Goal: Find specific page/section: Find specific page/section

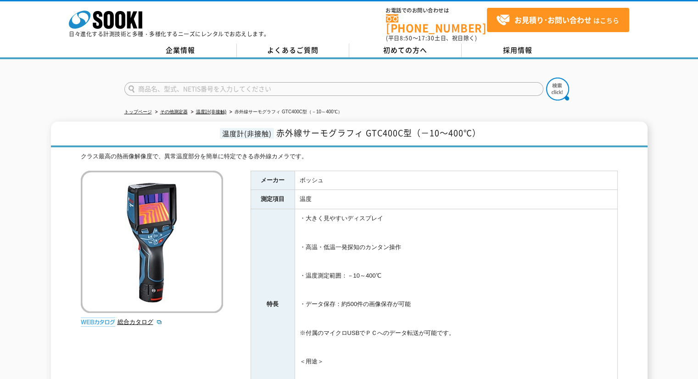
click at [400, 85] on input "text" at bounding box center [333, 89] width 419 height 14
type input "326"
click at [546, 78] on button at bounding box center [557, 89] width 23 height 23
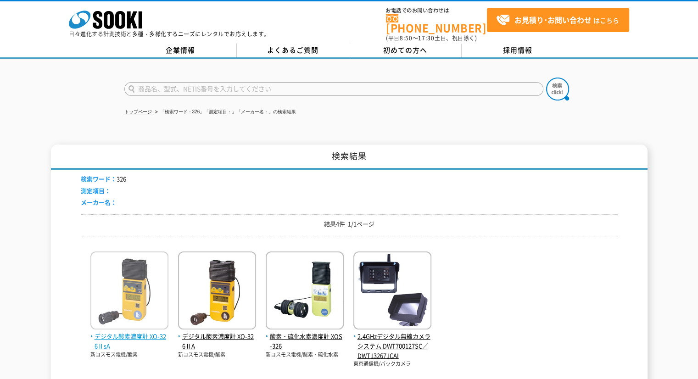
click at [144, 283] on img at bounding box center [129, 291] width 78 height 80
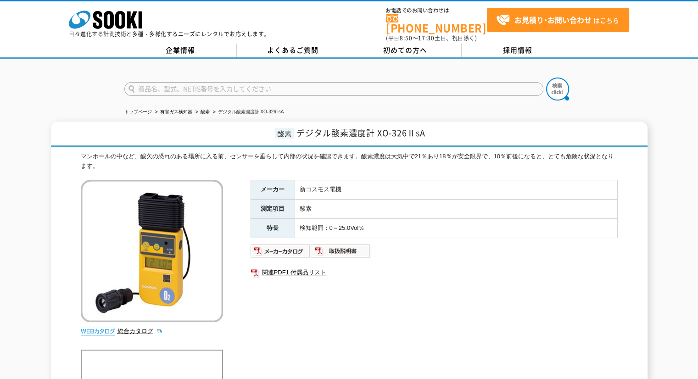
click at [392, 83] on input "text" at bounding box center [333, 89] width 419 height 14
type input "2200"
click at [546, 78] on button at bounding box center [557, 89] width 23 height 23
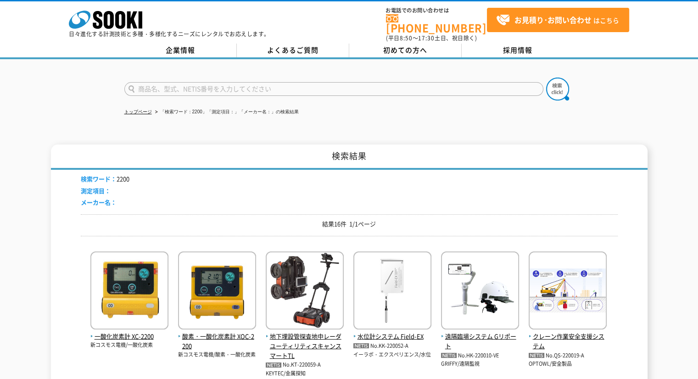
click at [155, 82] on input "text" at bounding box center [333, 89] width 419 height 14
type input "XO"
click at [546, 78] on button at bounding box center [557, 89] width 23 height 23
